Goal: Check status: Check status

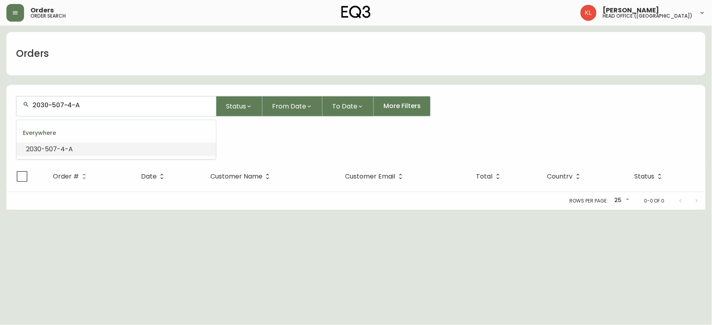
drag, startPoint x: 119, startPoint y: 103, endPoint x: 0, endPoint y: 101, distance: 118.7
click at [0, 101] on main "Orders 2030-507-4-A Status From Date To Date More Filters Everywhere 2030-507-4…" at bounding box center [356, 118] width 712 height 184
paste input "4134386"
type input "4134386"
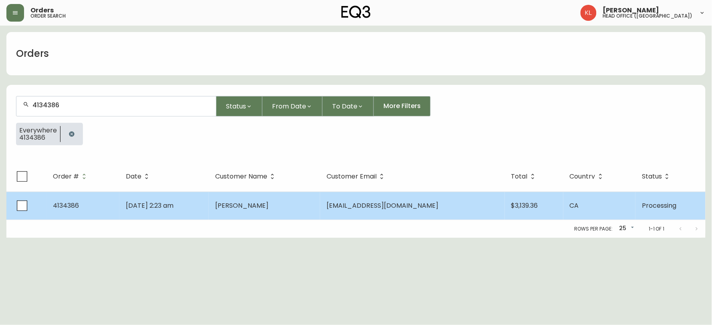
type input "4134386"
click at [195, 203] on td "[DATE] 2:23 am" at bounding box center [163, 206] width 89 height 28
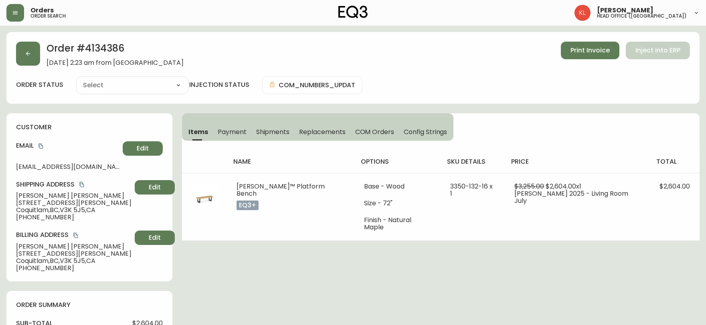
type input "Processing"
select select "PROCESSING"
click at [30, 55] on icon "button" at bounding box center [28, 53] width 6 height 6
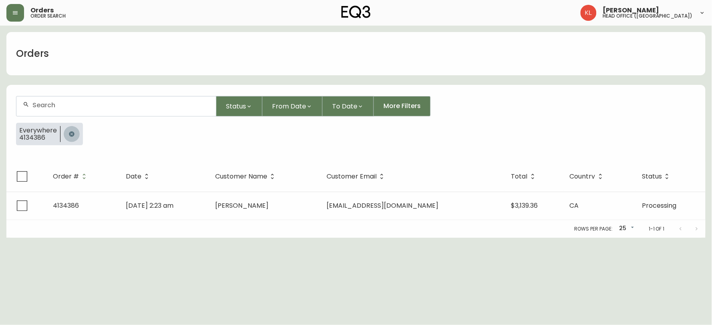
click at [65, 134] on button "button" at bounding box center [72, 134] width 16 height 16
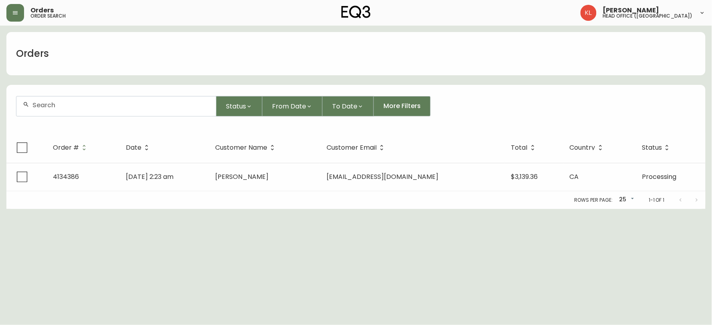
click at [102, 113] on div at bounding box center [116, 107] width 200 height 20
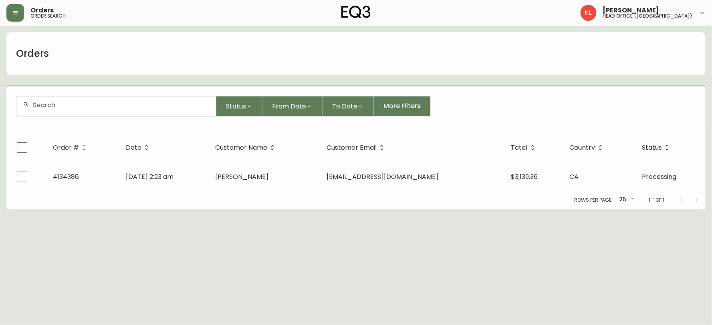
paste input "4134371"
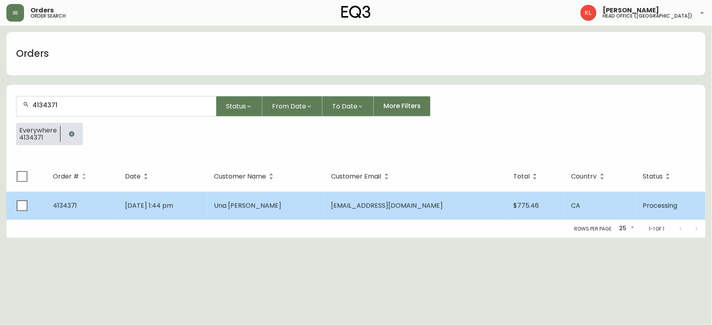
type input "4134371"
click at [281, 202] on span "Una [PERSON_NAME]" at bounding box center [247, 205] width 67 height 9
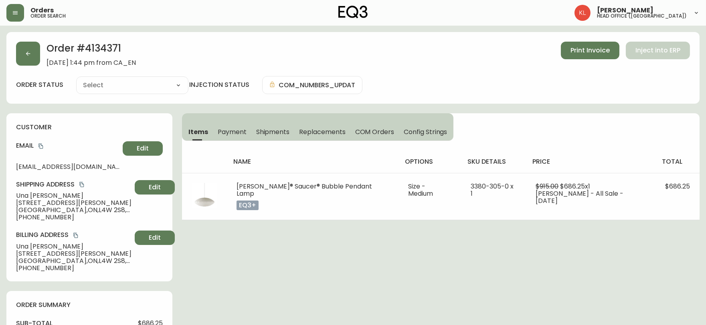
type input "Processing"
select select "PROCESSING"
